Goal: Obtain resource: Download file/media

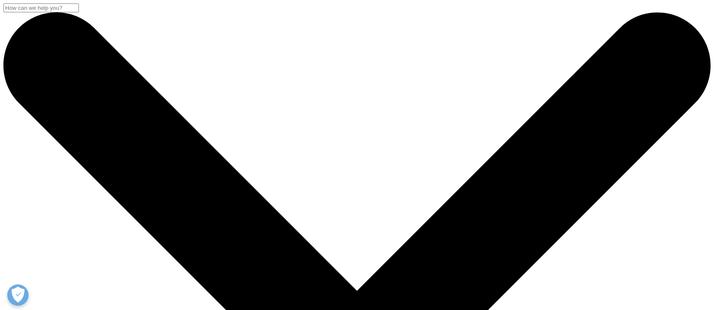
scroll to position [143, 504]
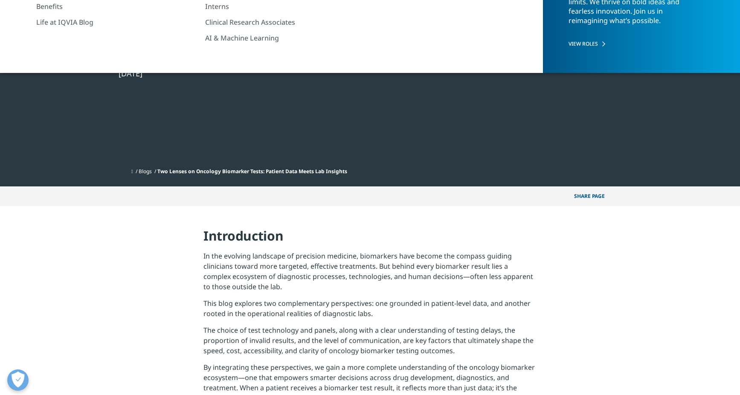
scroll to position [11, 0]
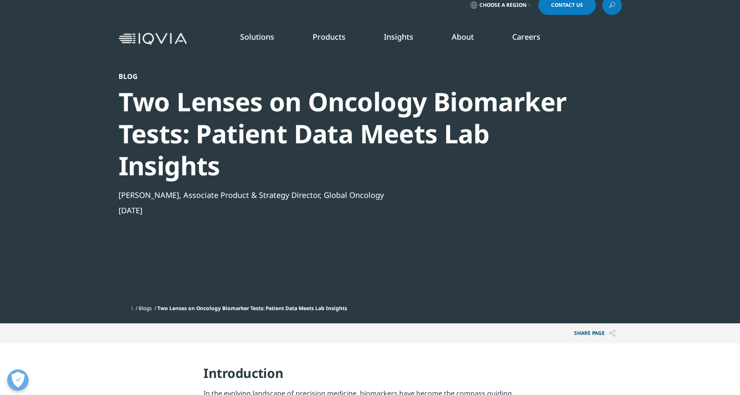
click at [422, 304] on ul "Blogs Two Lenses on Oncology Biomarker Tests: Patient Data Meets Lab Insights" at bounding box center [376, 308] width 491 height 15
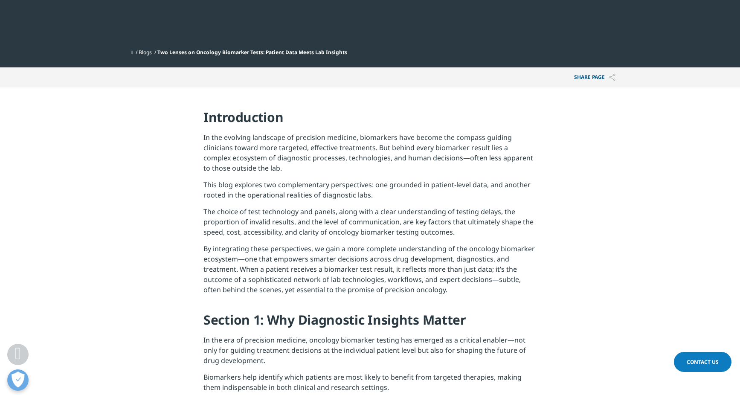
scroll to position [0, 0]
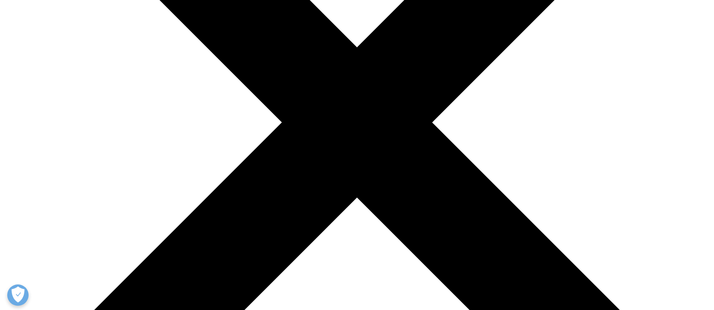
scroll to position [256, 0]
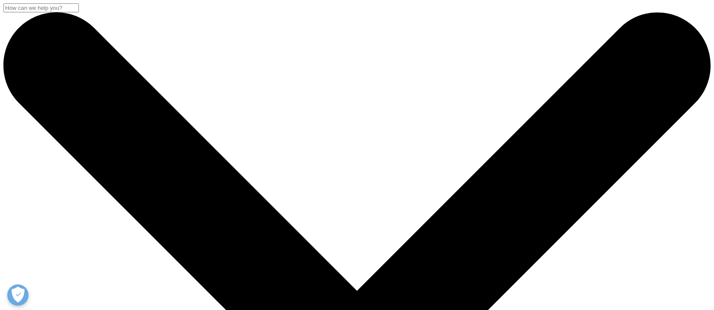
scroll to position [256, 0]
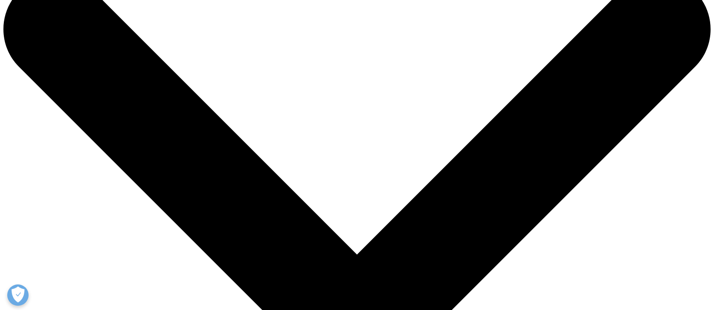
scroll to position [171, 0]
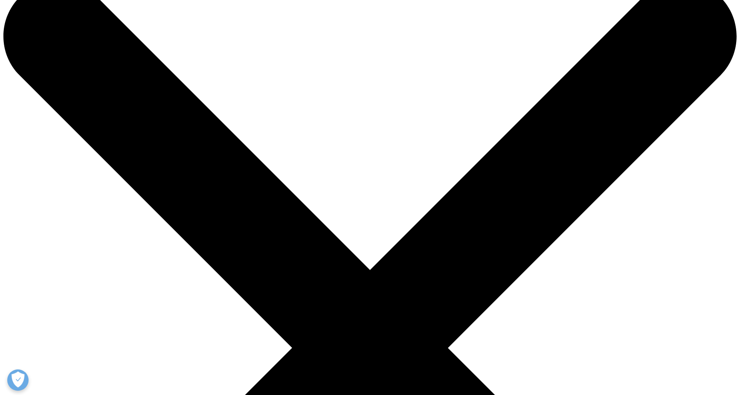
scroll to position [128, 0]
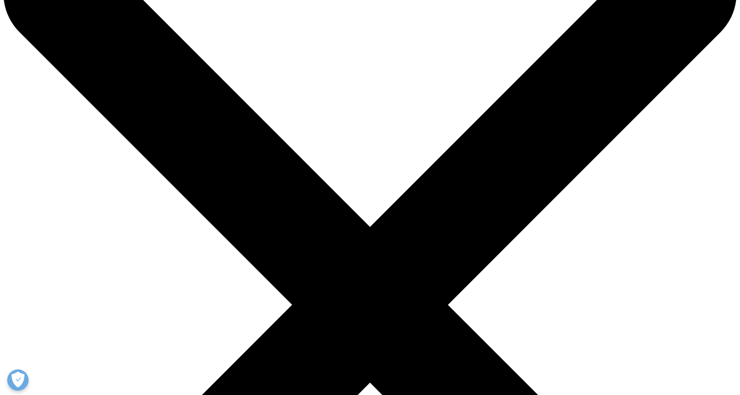
scroll to position [171, 0]
